Goal: Task Accomplishment & Management: Manage account settings

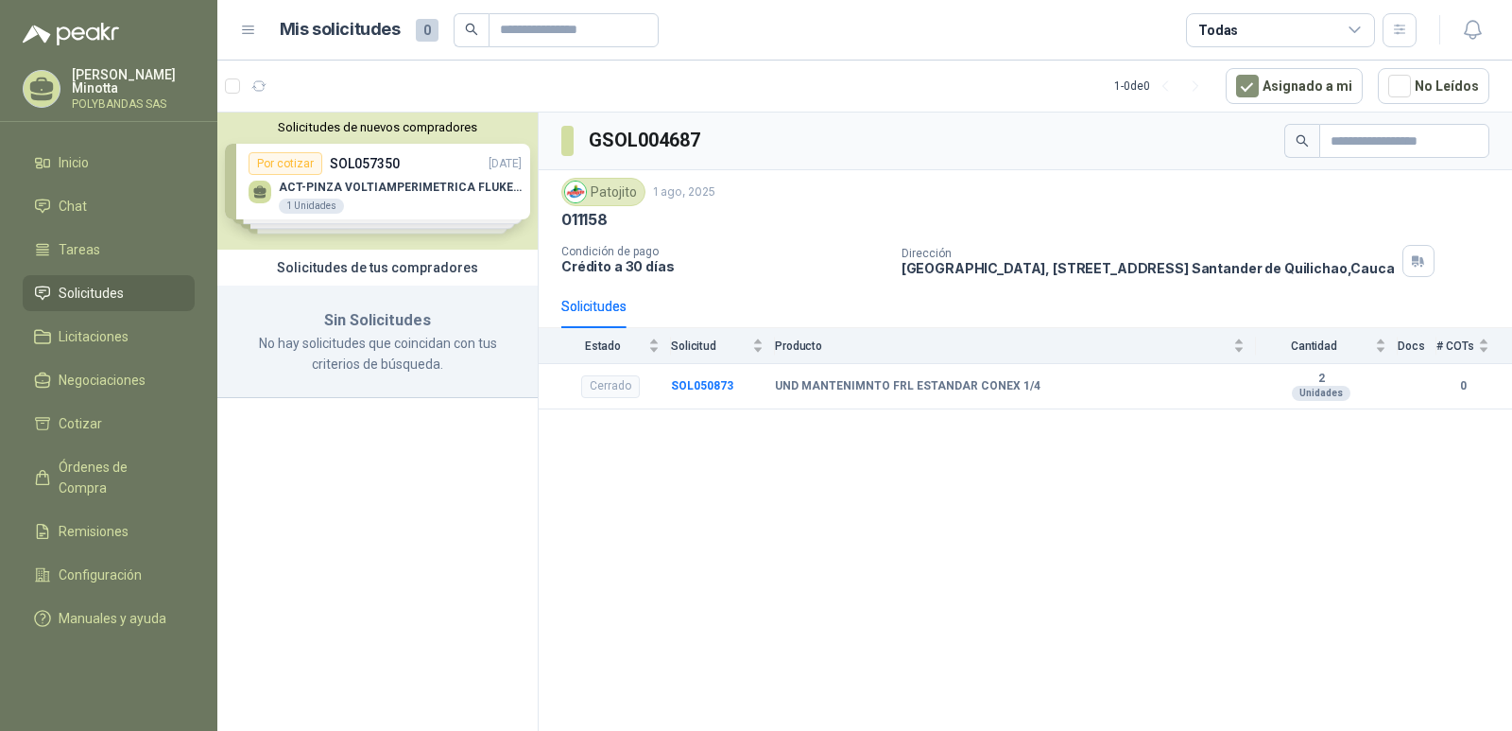
click at [361, 128] on button "Solicitudes de nuevos compradores" at bounding box center [377, 127] width 305 height 14
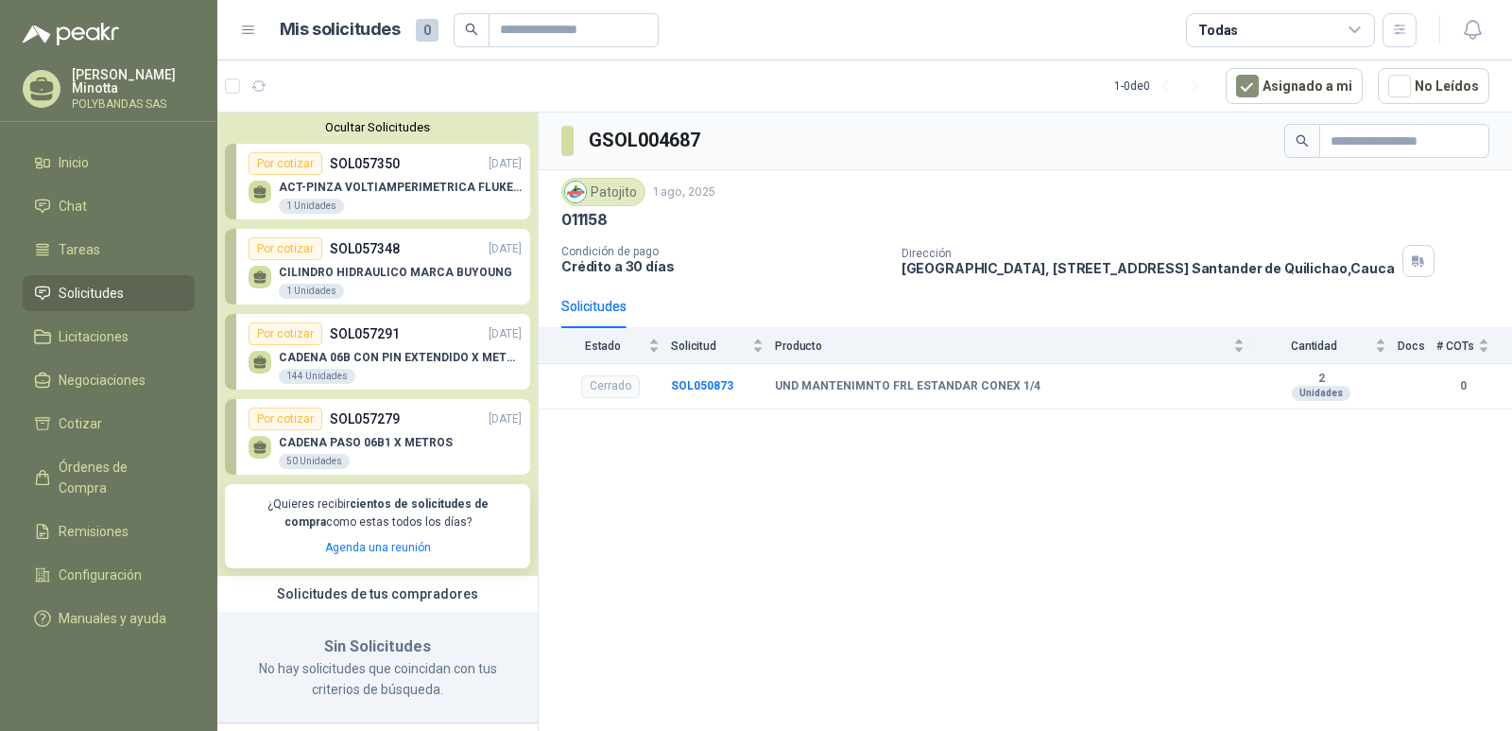
click at [361, 128] on button "Ocultar Solicitudes" at bounding box center [377, 127] width 305 height 14
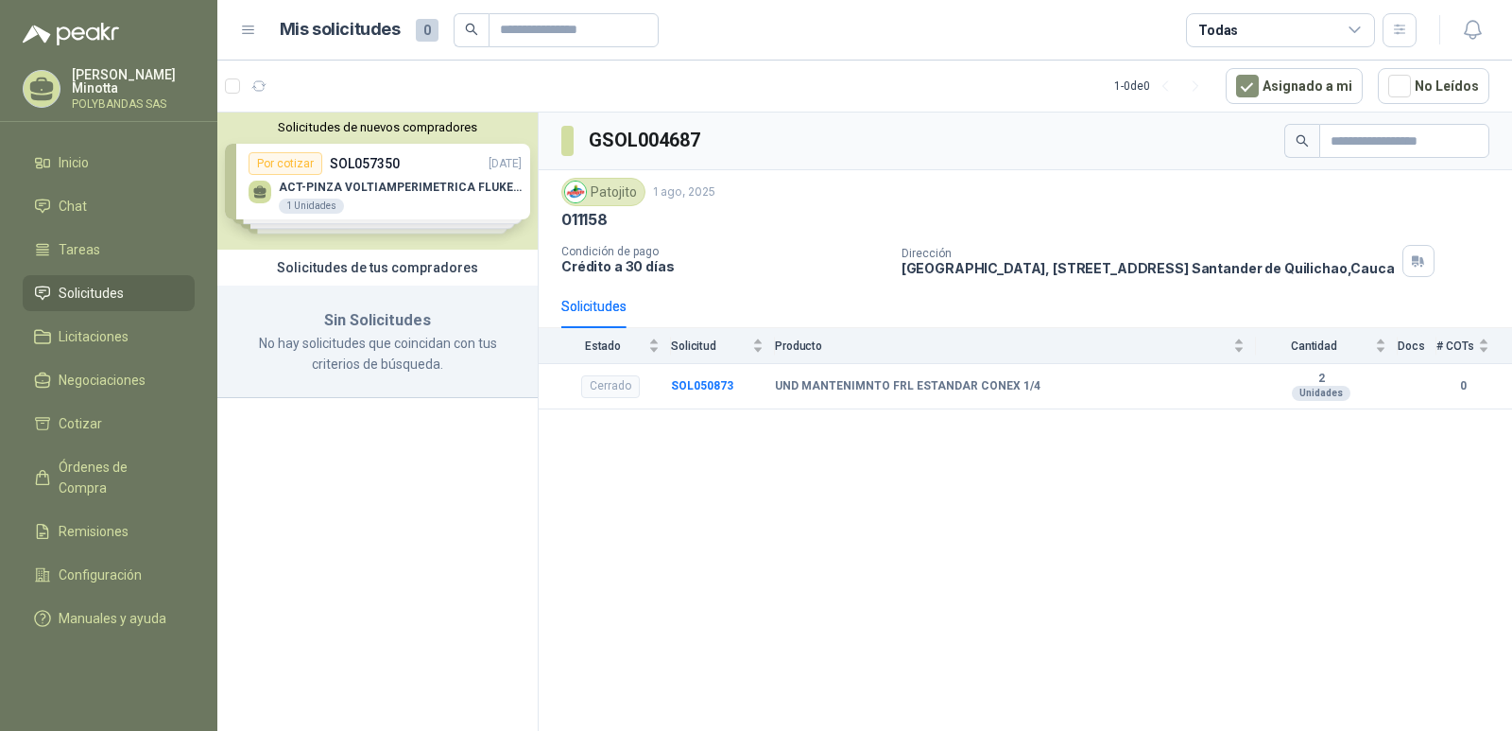
click at [120, 92] on p "Solanyi [PERSON_NAME]" at bounding box center [133, 81] width 123 height 26
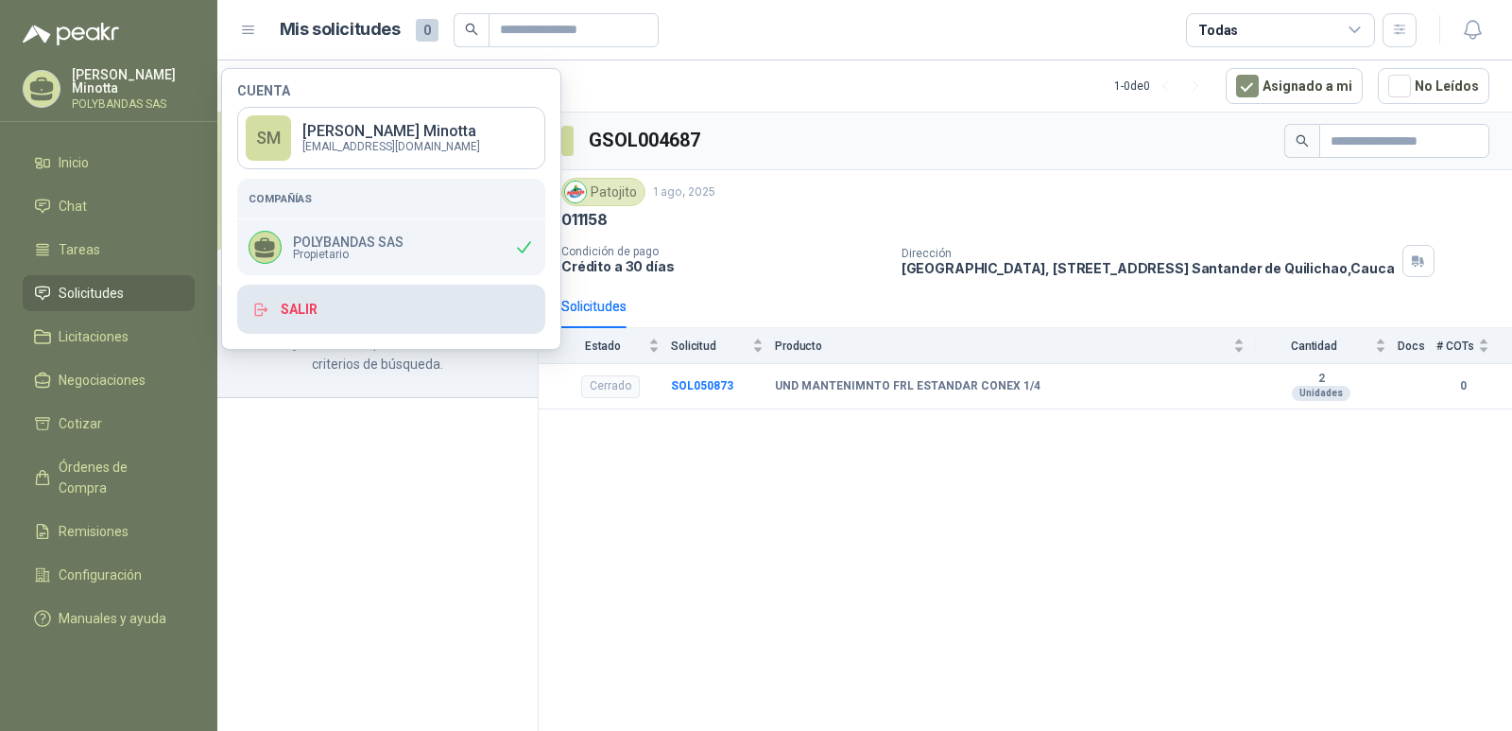
click at [298, 314] on button "Salir" at bounding box center [391, 309] width 308 height 49
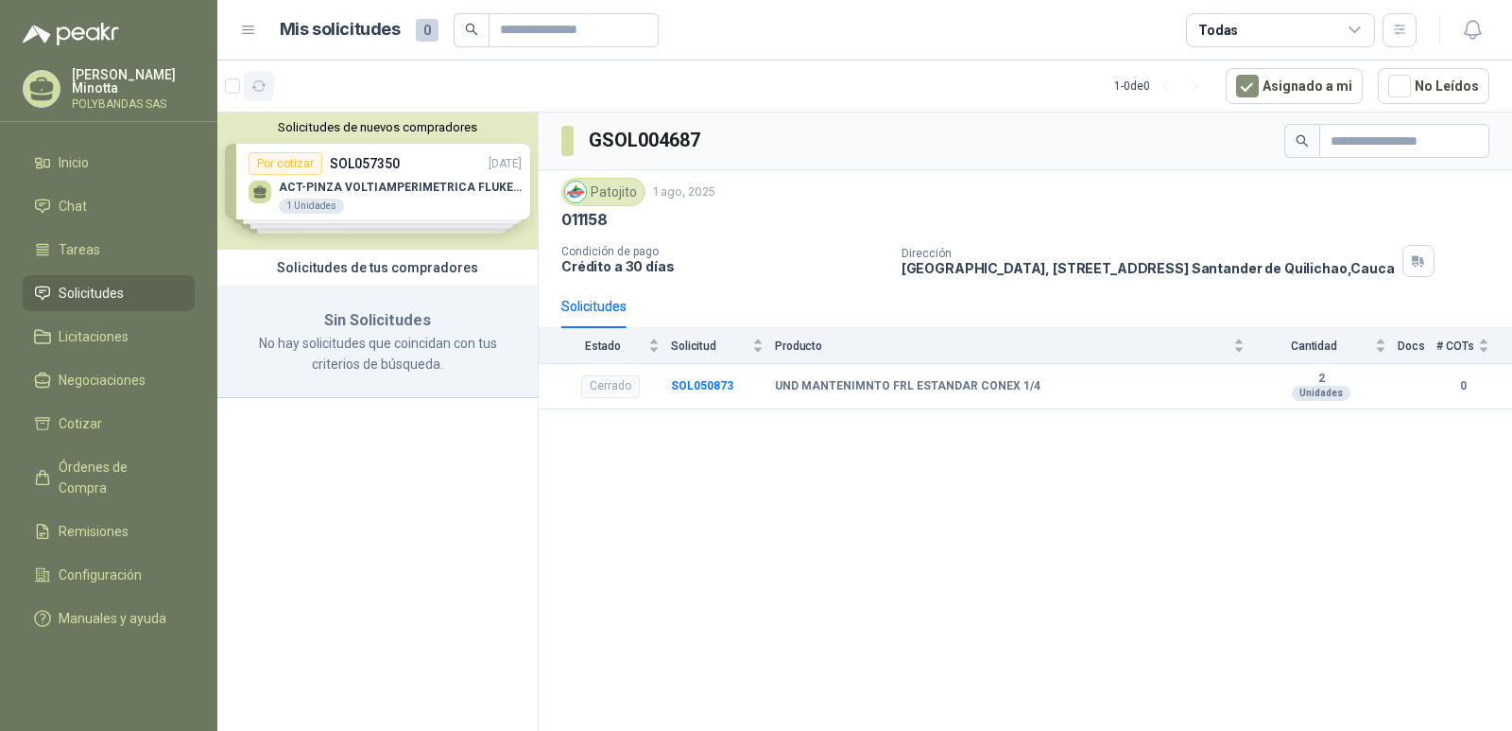
click at [261, 87] on icon "button" at bounding box center [259, 86] width 16 height 16
click at [329, 135] on div "Solicitudes de nuevos compradores Por cotizar SOL057350 [DATE] ACT-PINZA VOLTIA…" at bounding box center [377, 180] width 320 height 137
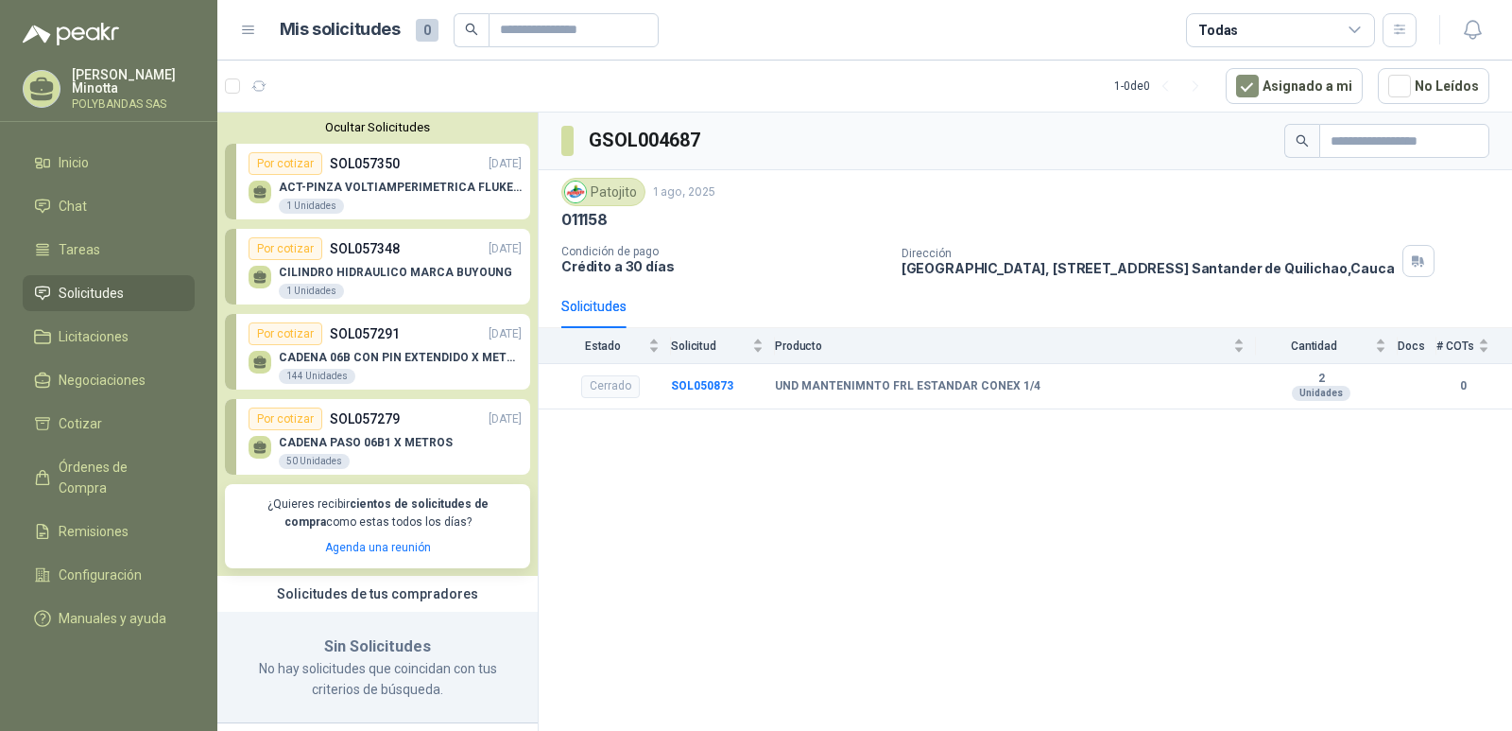
click at [87, 94] on p "[PERSON_NAME]" at bounding box center [133, 81] width 123 height 26
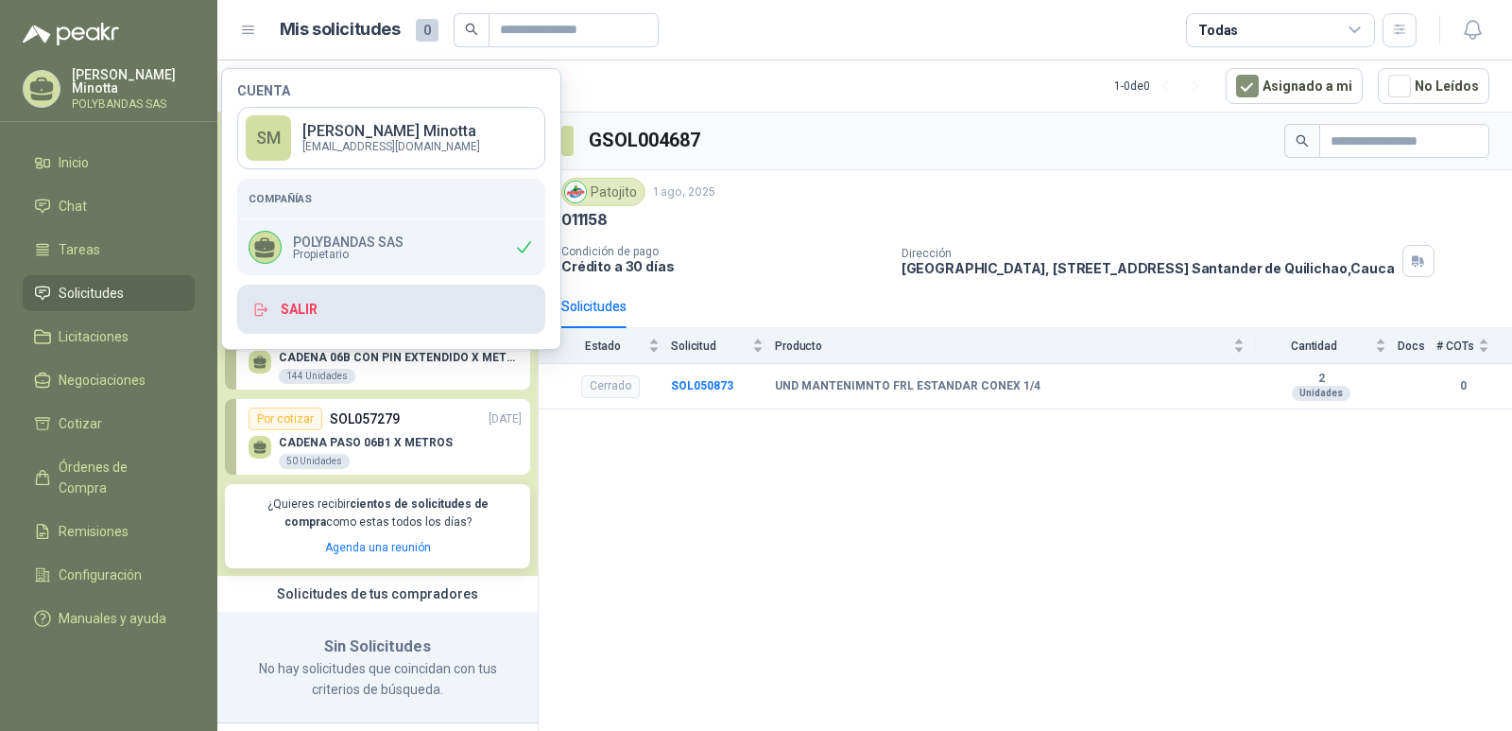
click at [327, 303] on button "Salir" at bounding box center [391, 309] width 308 height 49
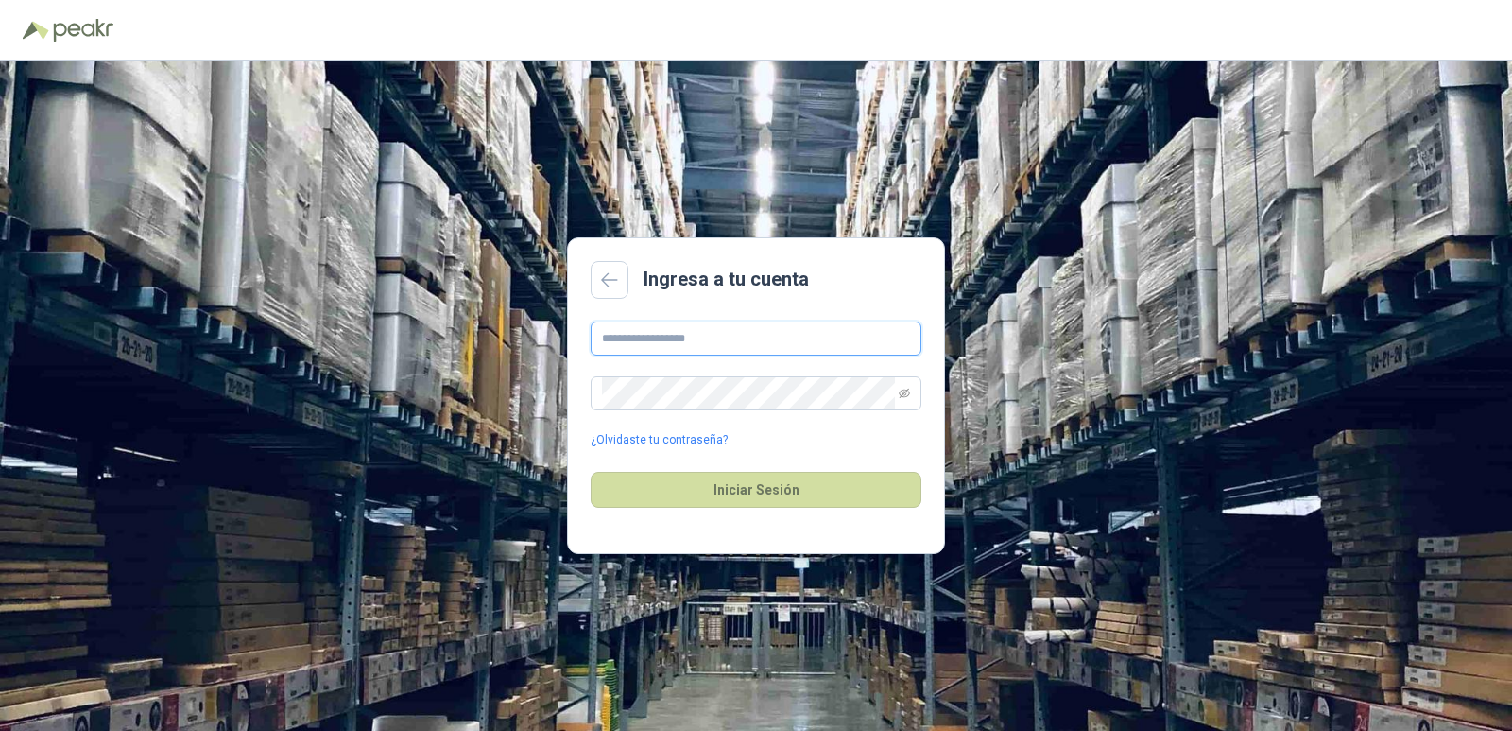
type input "**********"
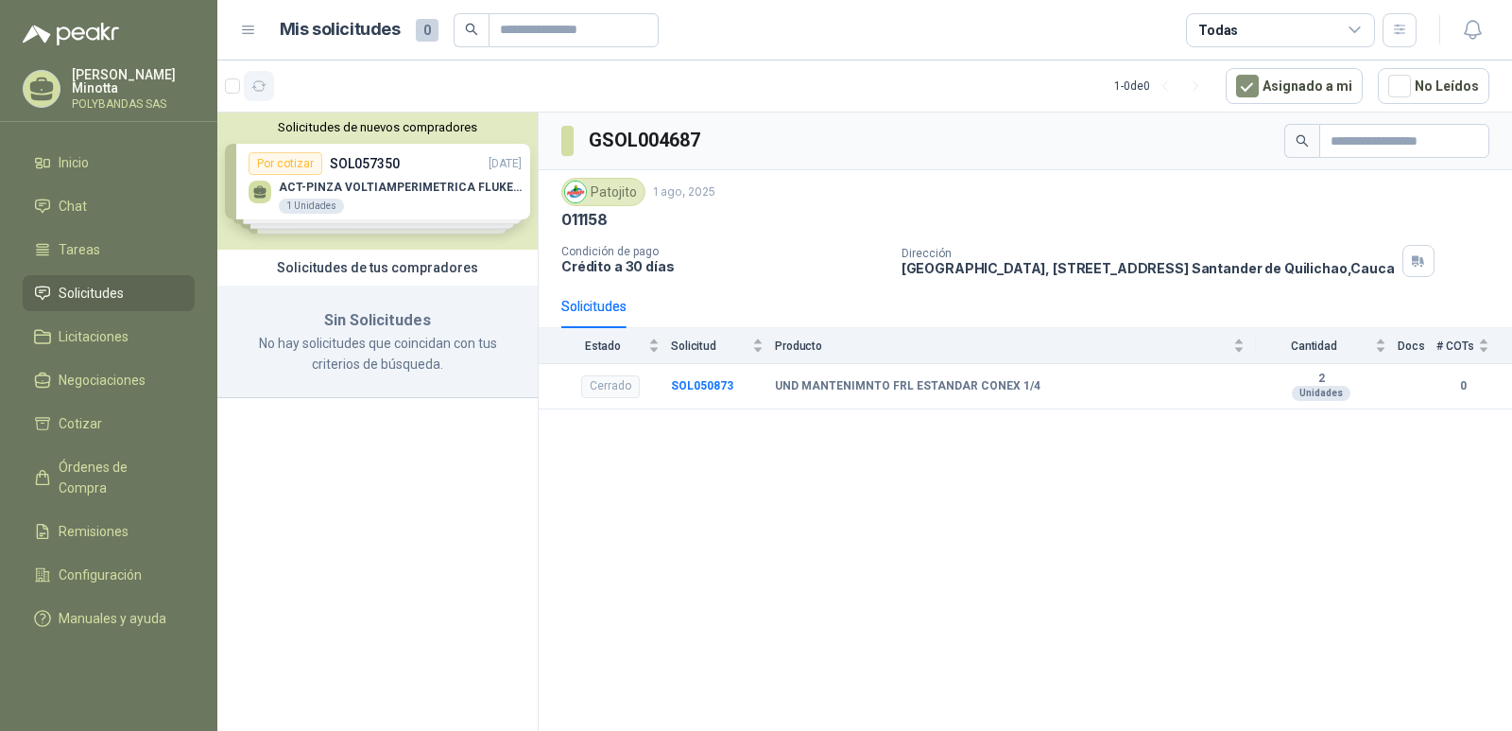
click at [263, 89] on icon "button" at bounding box center [259, 86] width 16 height 16
click at [311, 121] on button "Solicitudes de nuevos compradores" at bounding box center [377, 127] width 305 height 14
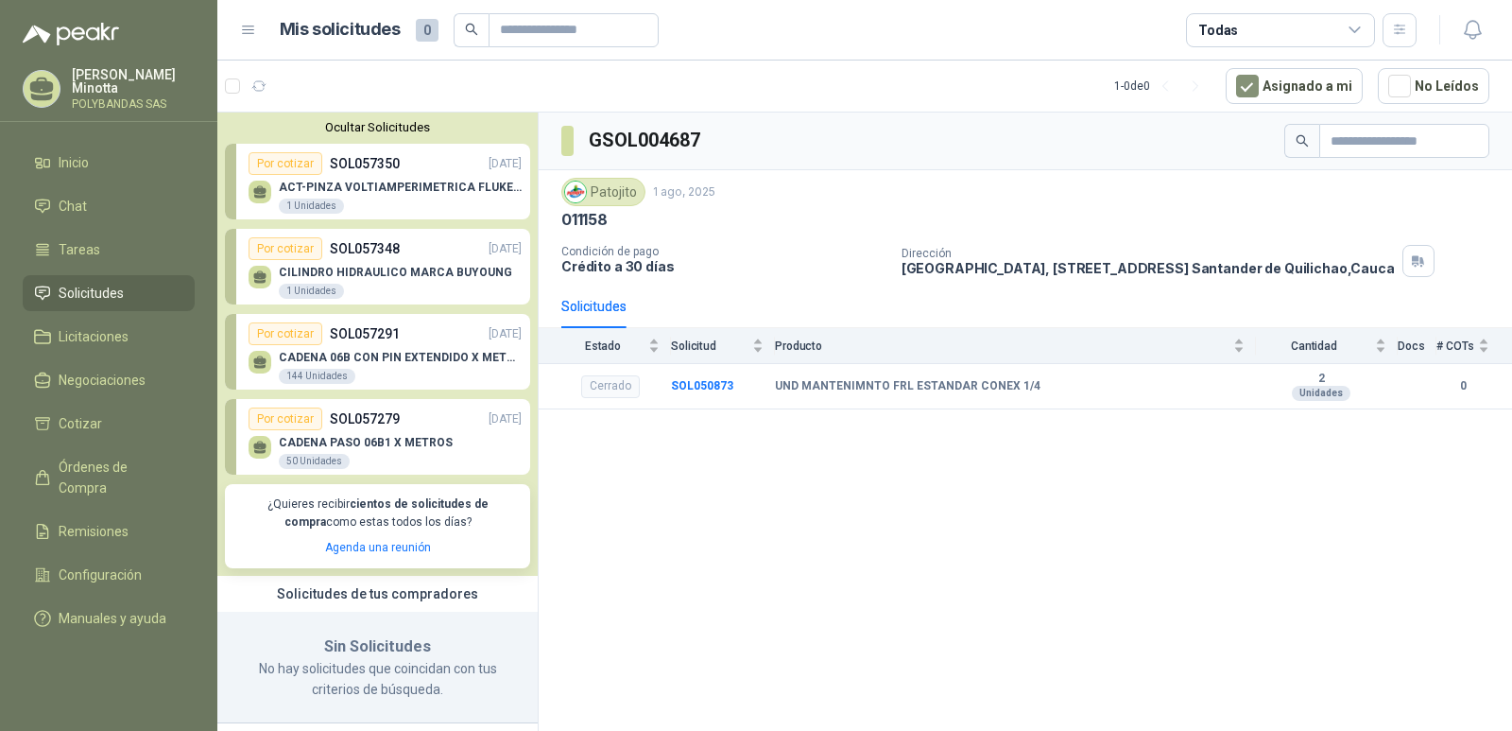
click at [358, 126] on button "Ocultar Solicitudes" at bounding box center [377, 127] width 305 height 14
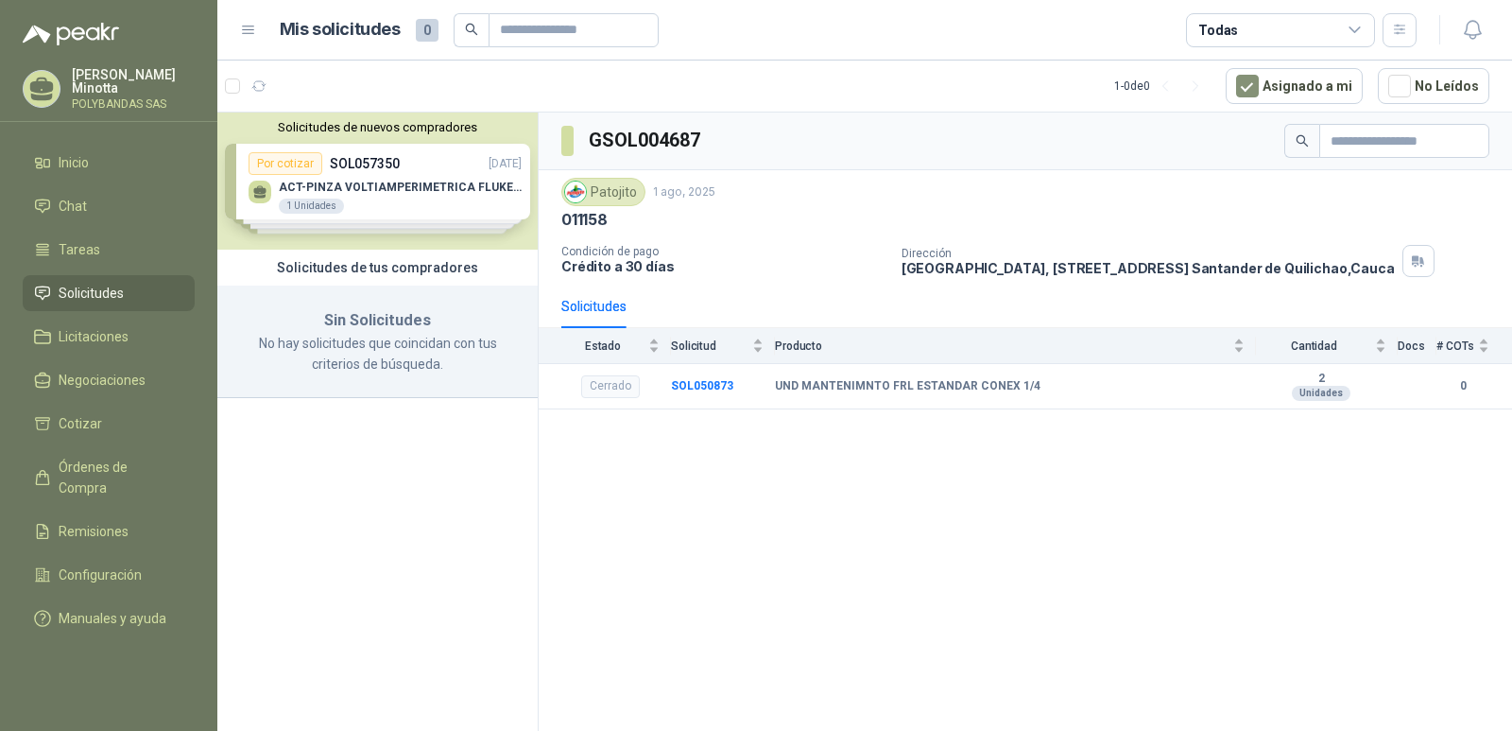
click at [121, 82] on p "Solanyi [PERSON_NAME]" at bounding box center [133, 81] width 123 height 26
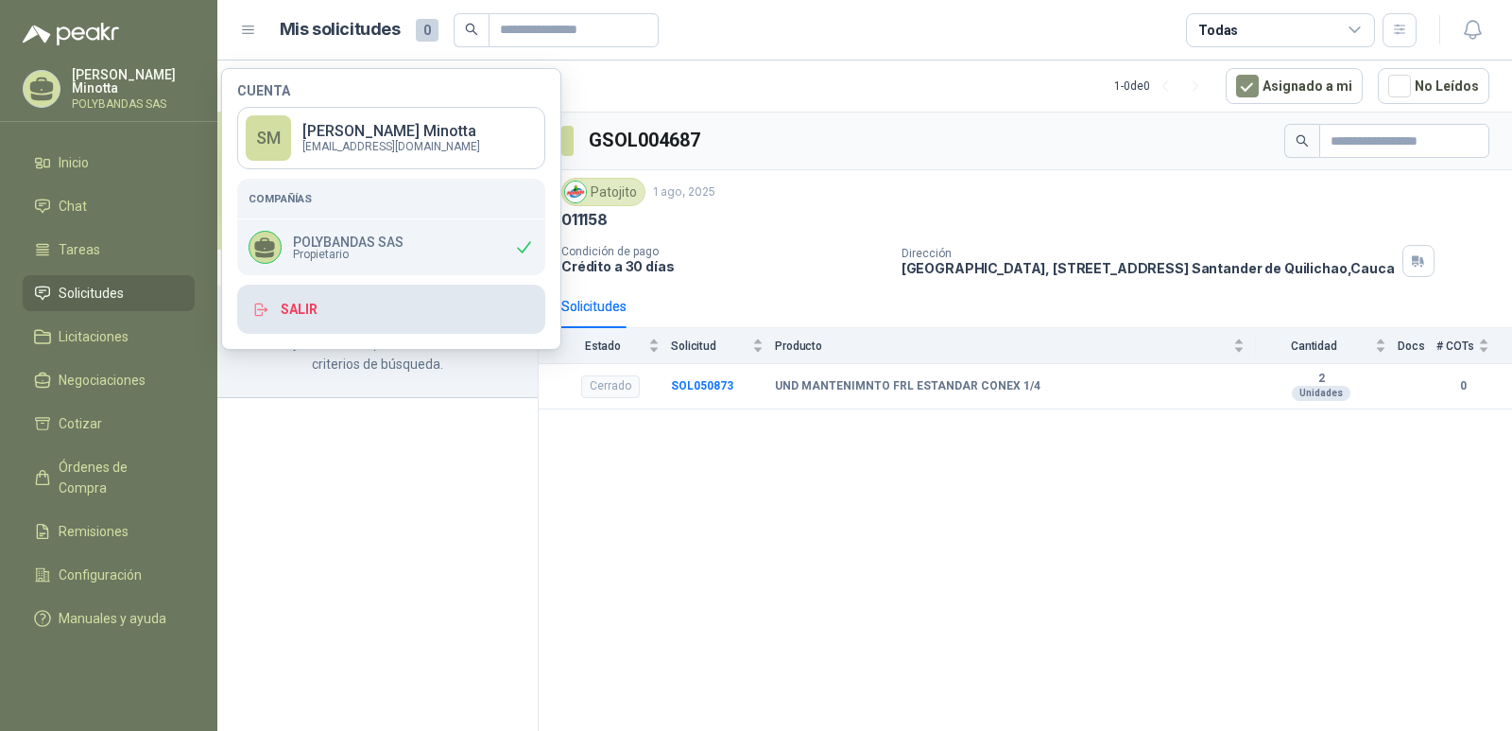
click at [323, 322] on button "Salir" at bounding box center [391, 309] width 308 height 49
